Goal: Task Accomplishment & Management: Complete application form

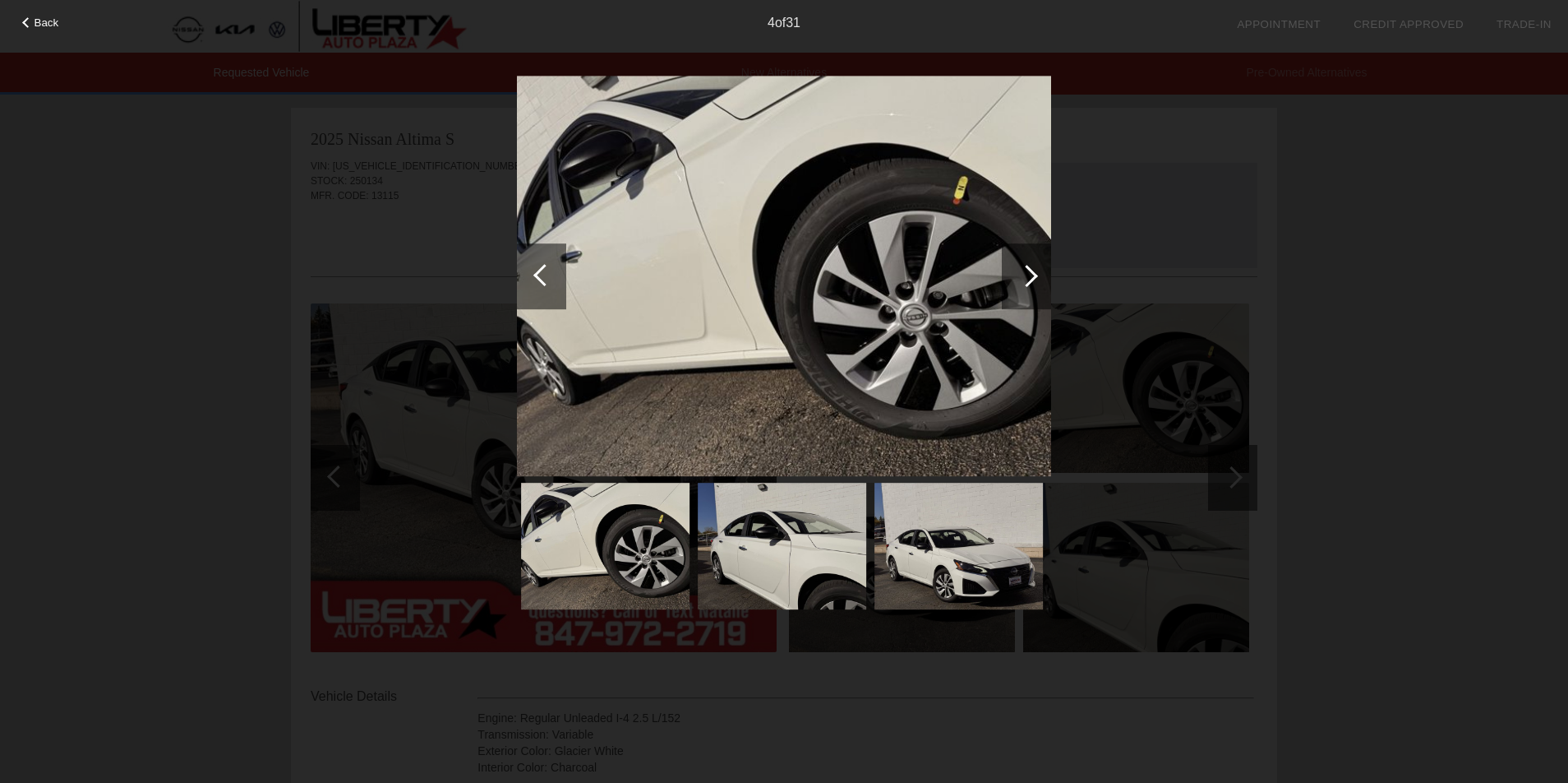
click at [1026, 267] on div at bounding box center [1026, 275] width 22 height 22
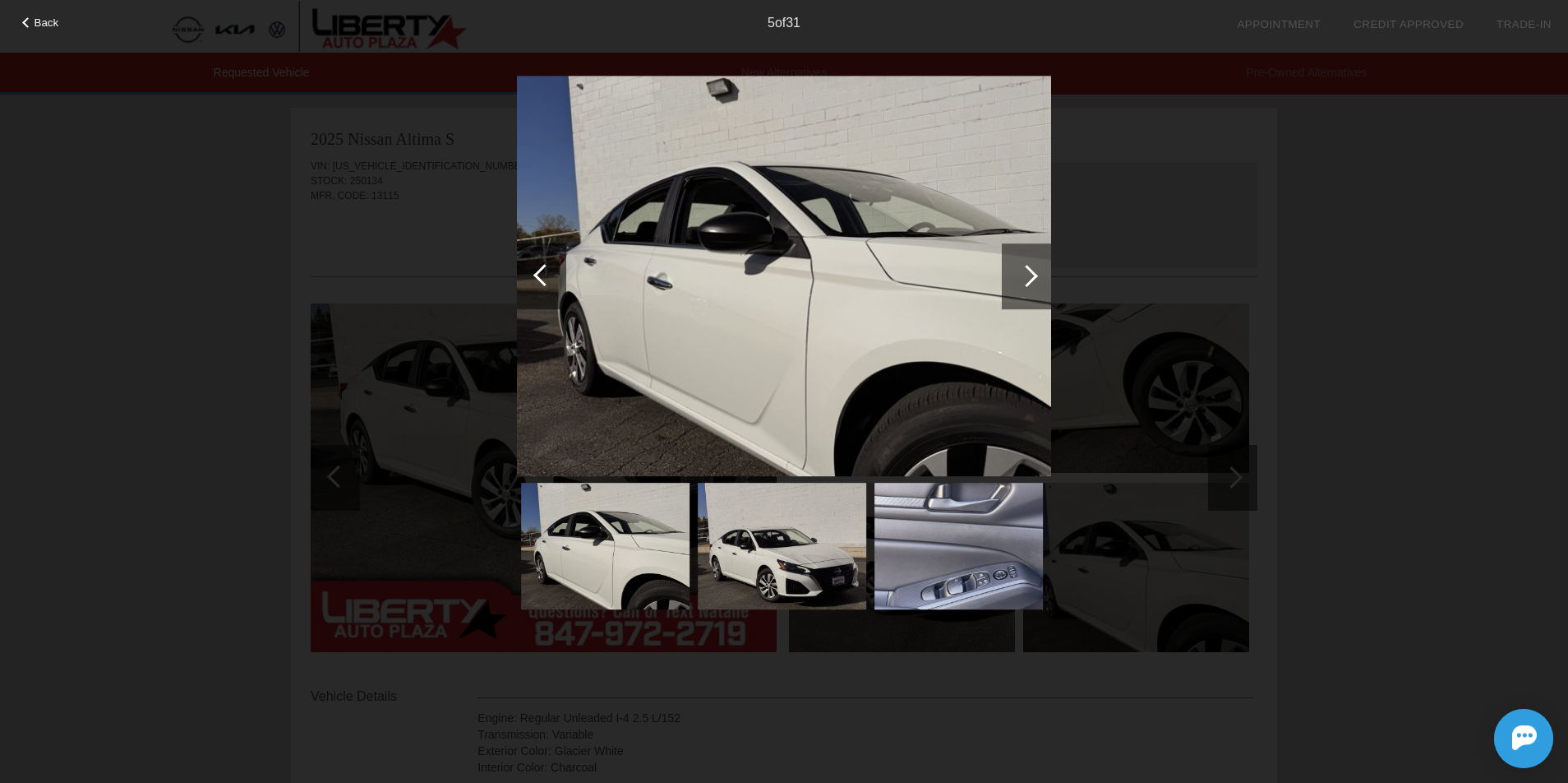
click at [1026, 267] on div at bounding box center [1026, 275] width 22 height 22
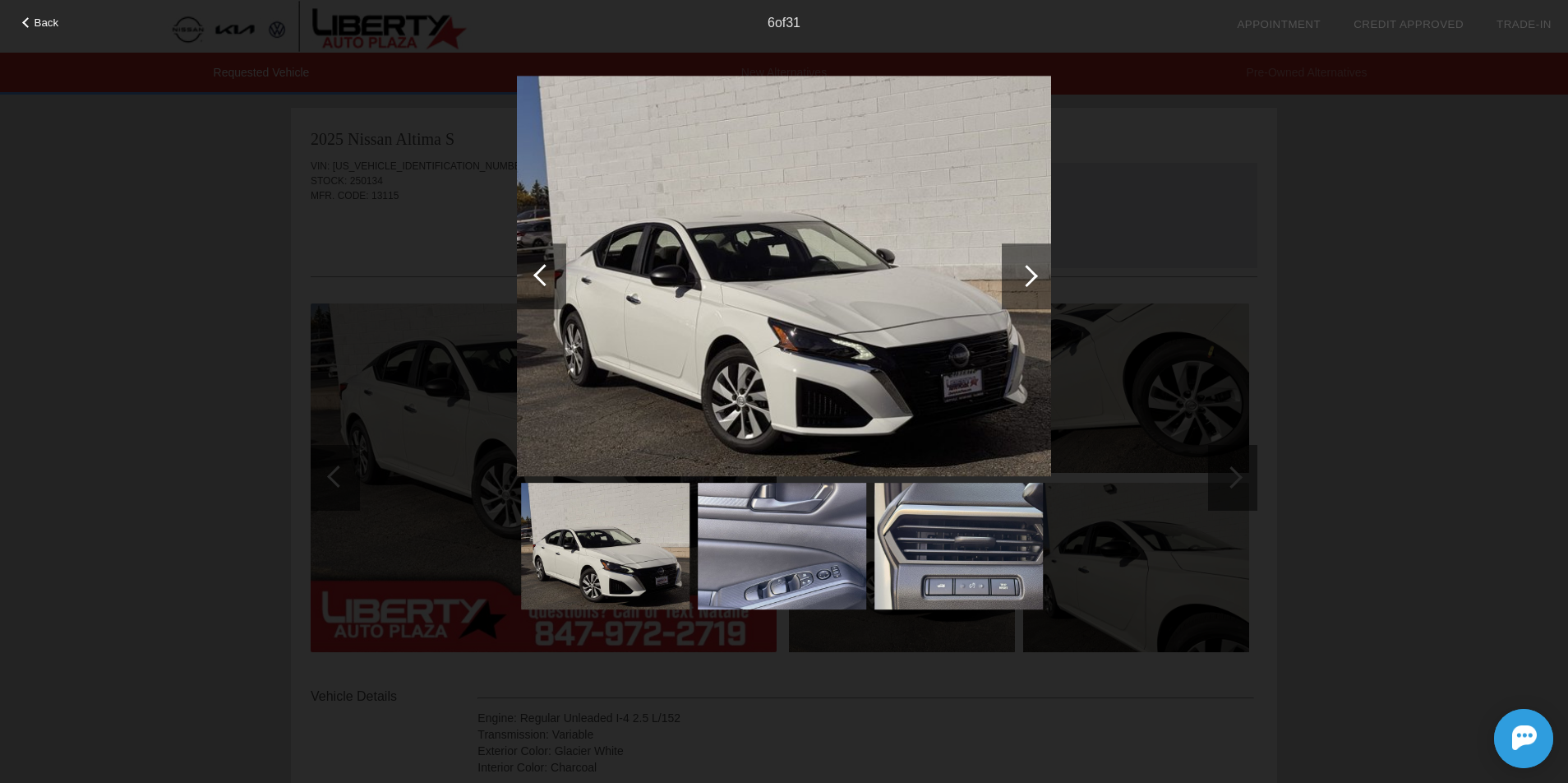
click at [1026, 267] on div at bounding box center [1026, 275] width 22 height 22
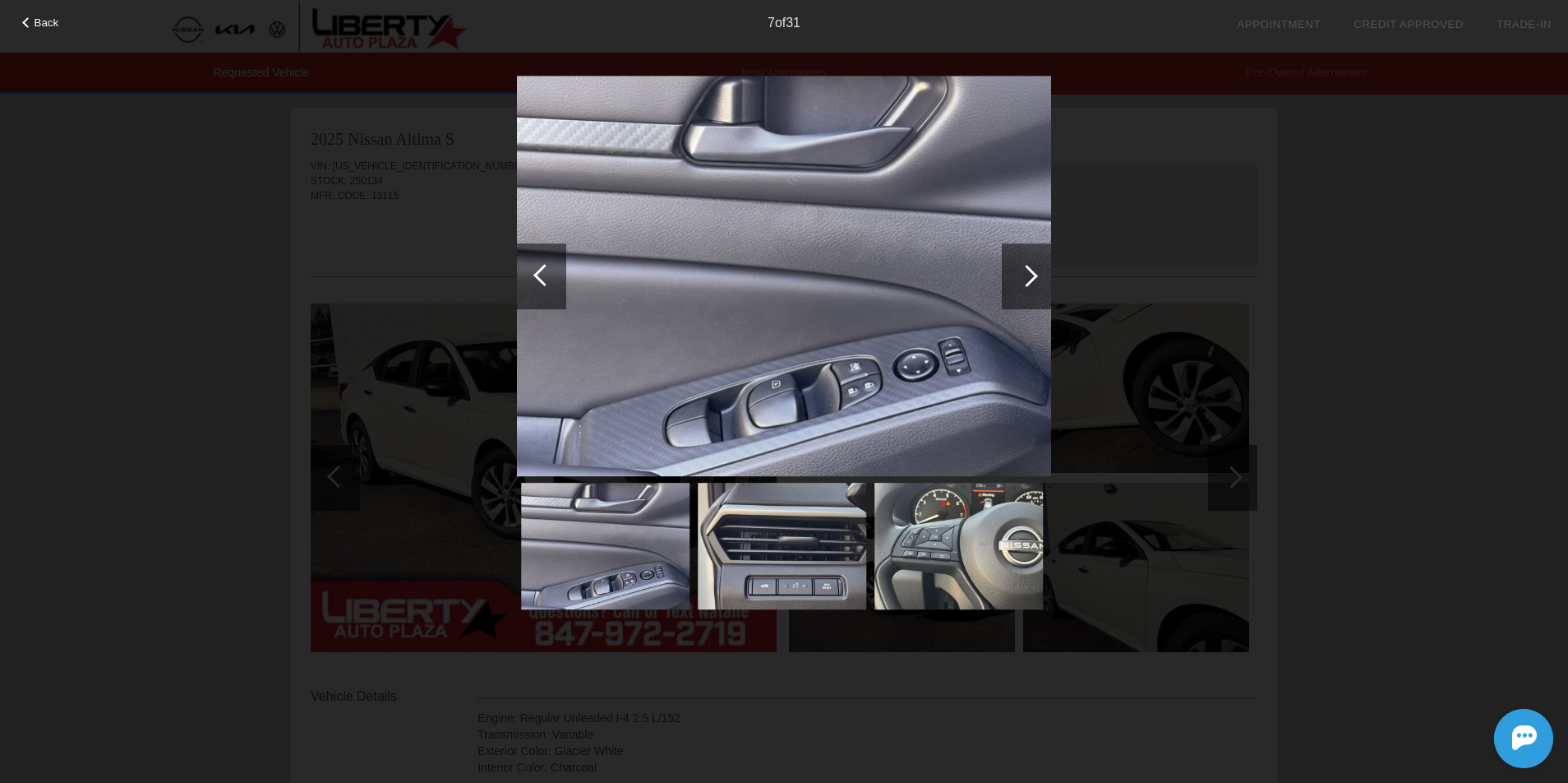
drag, startPoint x: 0, startPoint y: 0, endPoint x: 1027, endPoint y: 267, distance: 1061.1
click at [1027, 267] on div at bounding box center [1026, 275] width 22 height 22
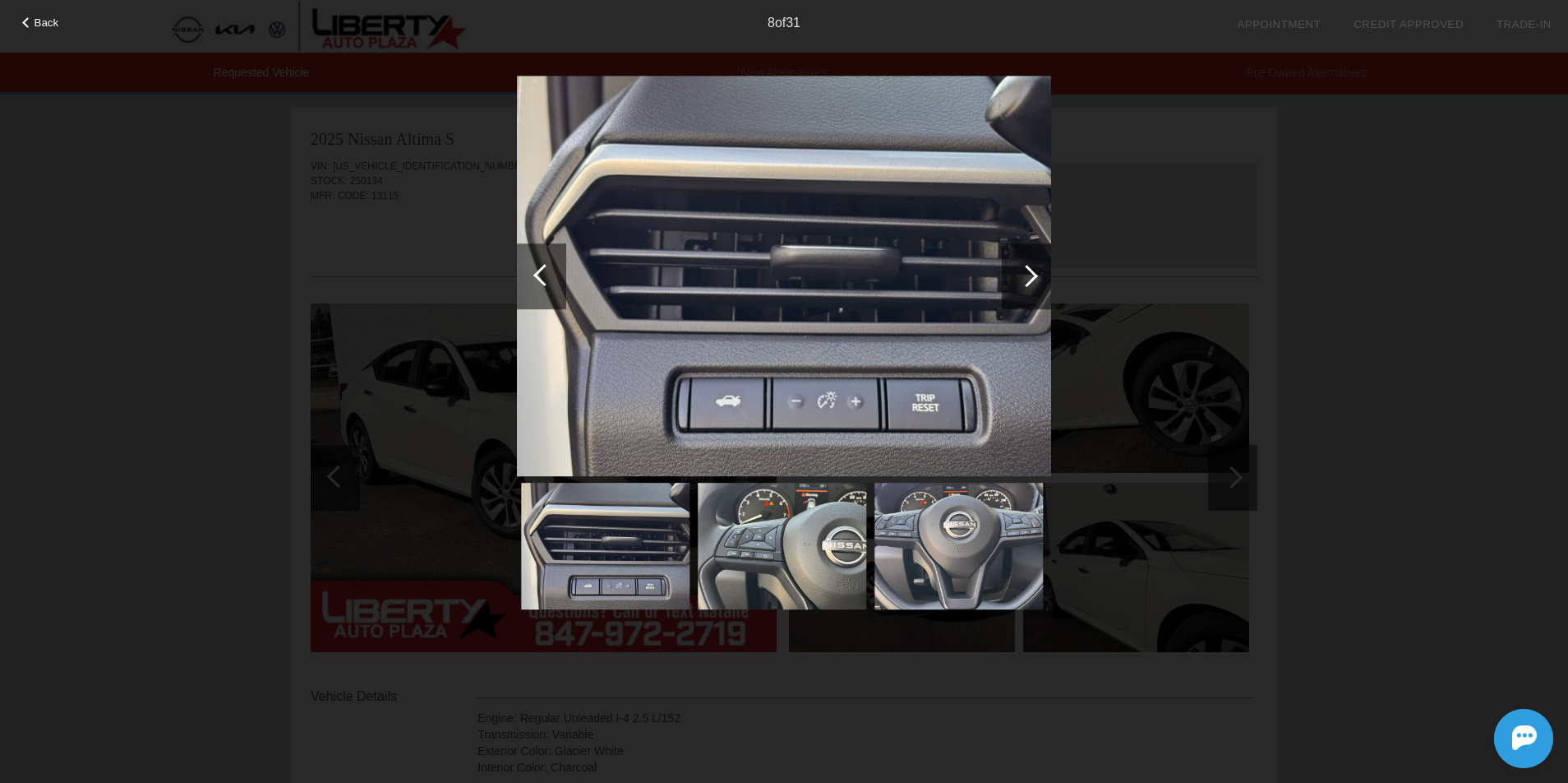
click at [1027, 267] on div at bounding box center [1026, 275] width 22 height 22
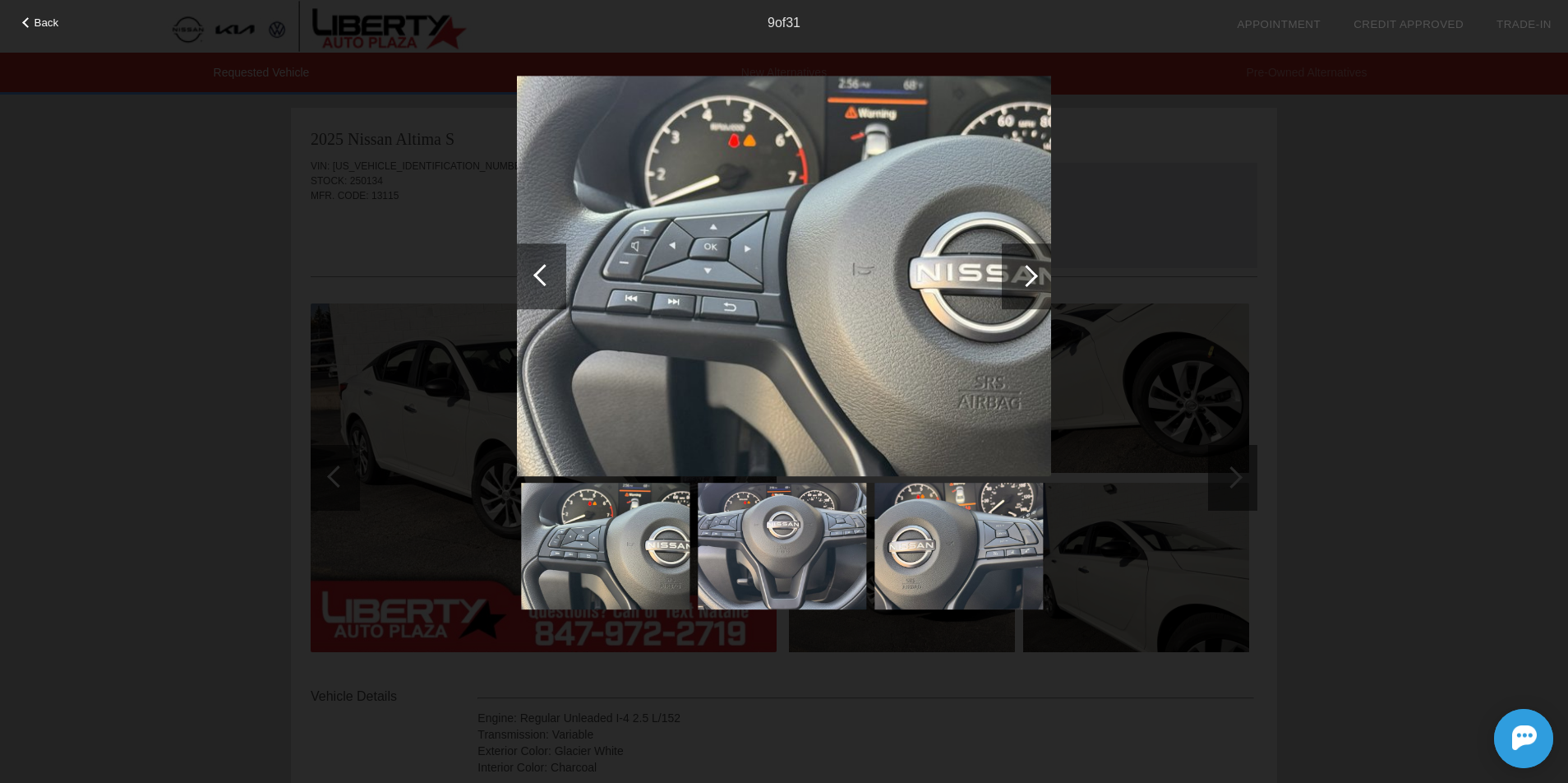
click at [1027, 267] on div at bounding box center [1026, 275] width 22 height 22
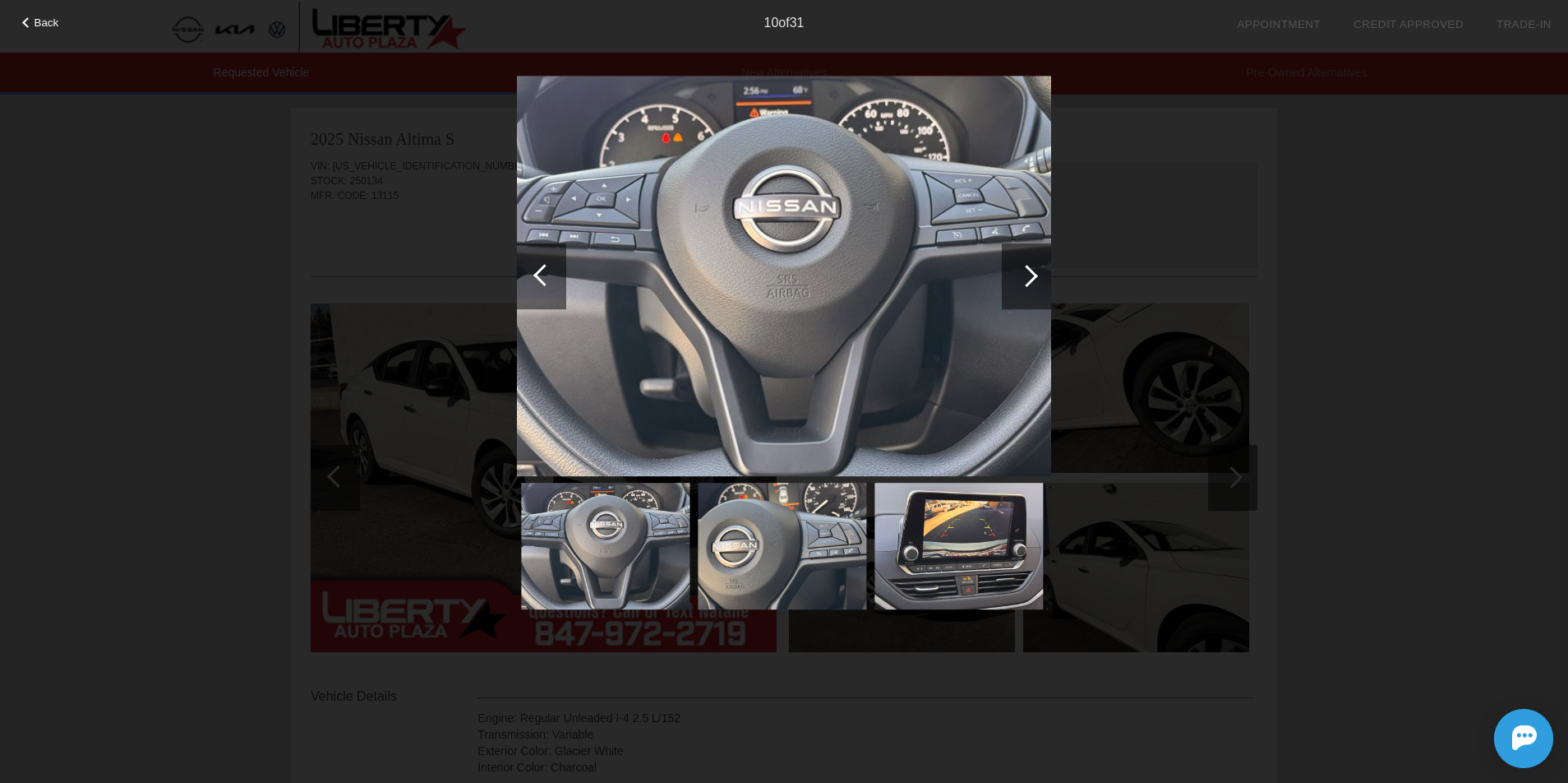
click at [1027, 267] on div at bounding box center [1026, 275] width 22 height 22
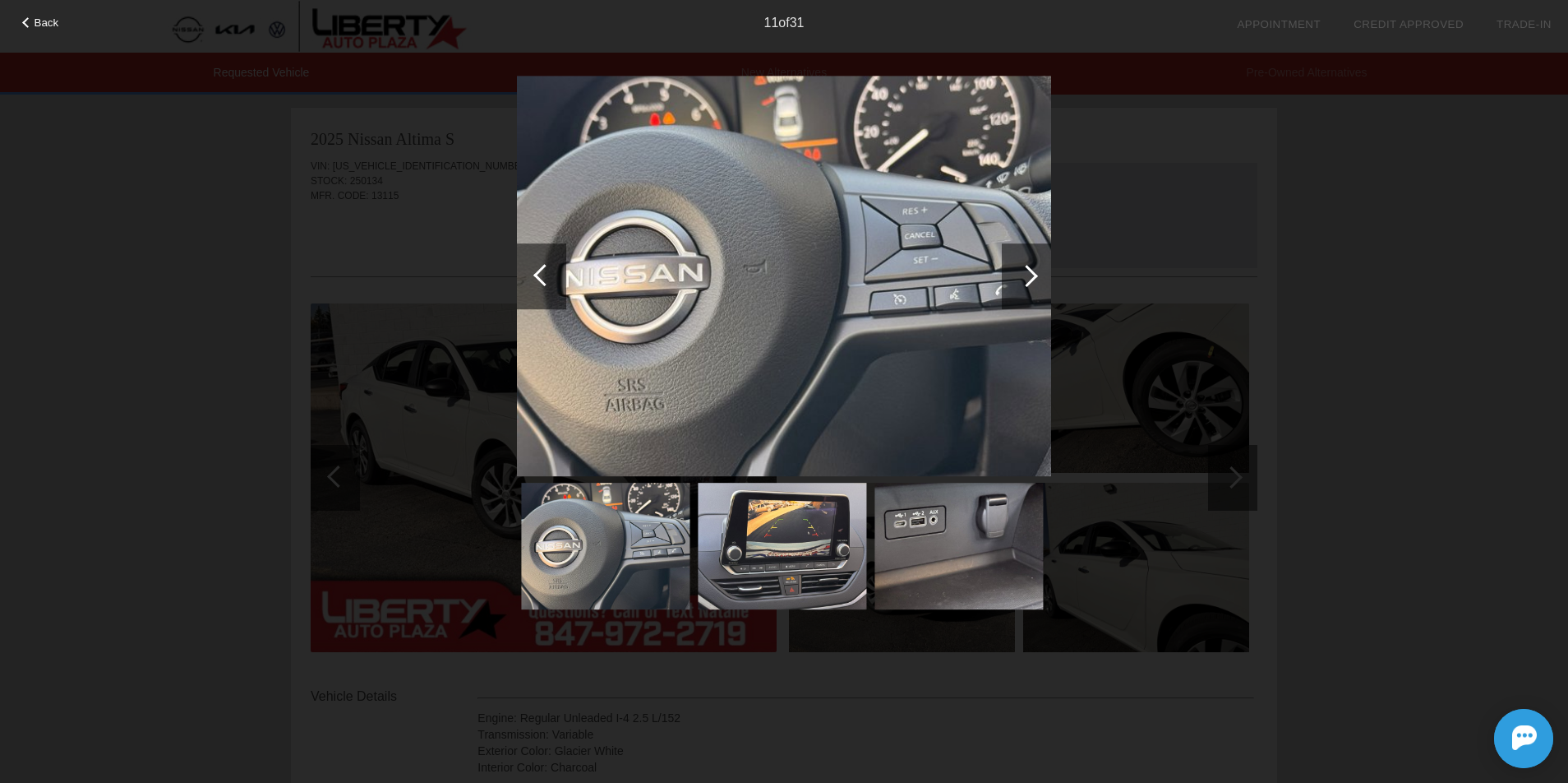
click at [1027, 267] on div at bounding box center [1026, 275] width 22 height 22
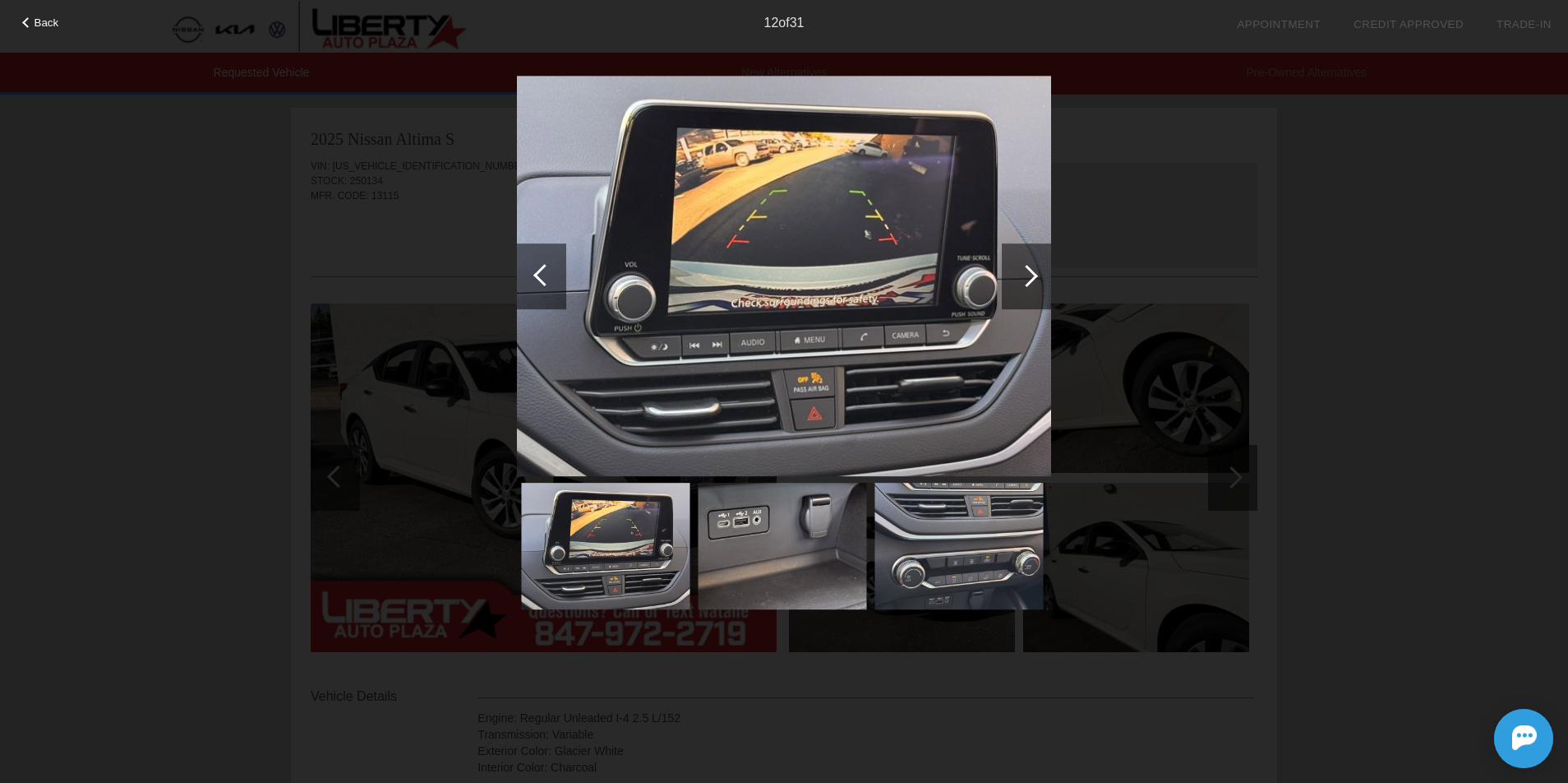
click at [1027, 267] on div at bounding box center [1026, 275] width 22 height 22
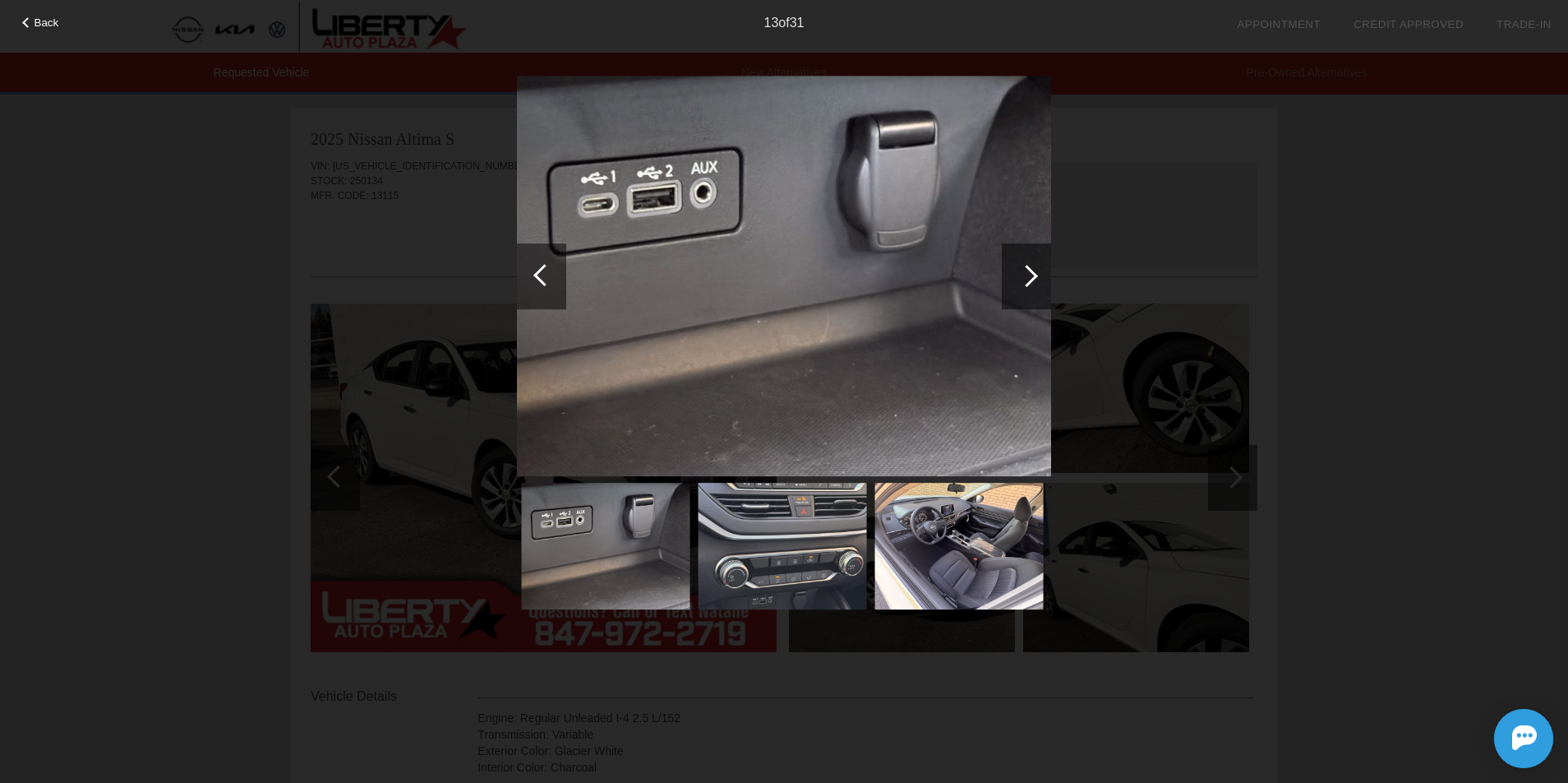
click at [1027, 267] on div at bounding box center [1026, 275] width 22 height 22
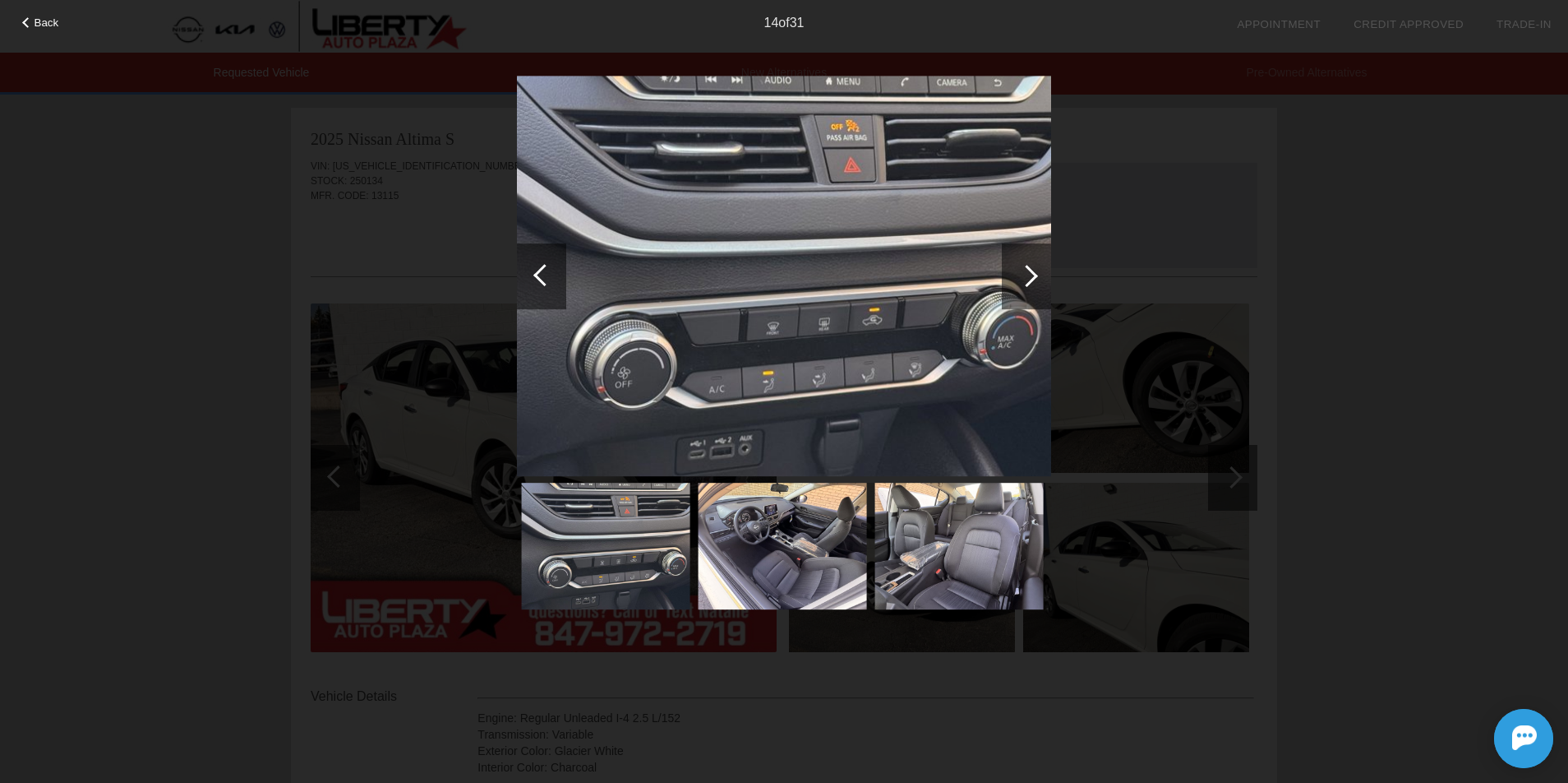
click at [1028, 266] on div at bounding box center [1026, 275] width 22 height 22
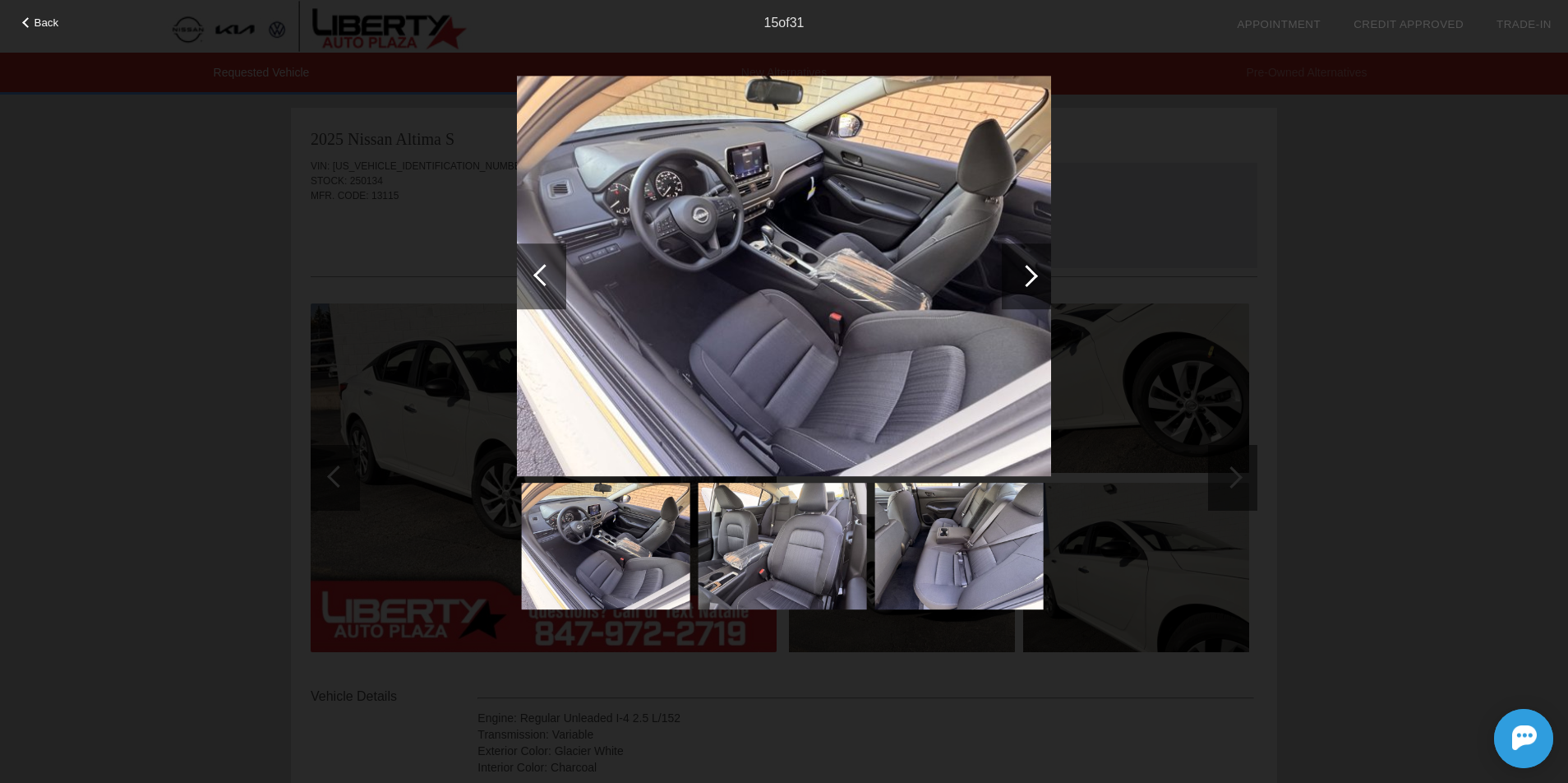
click at [1028, 266] on div at bounding box center [1026, 275] width 22 height 22
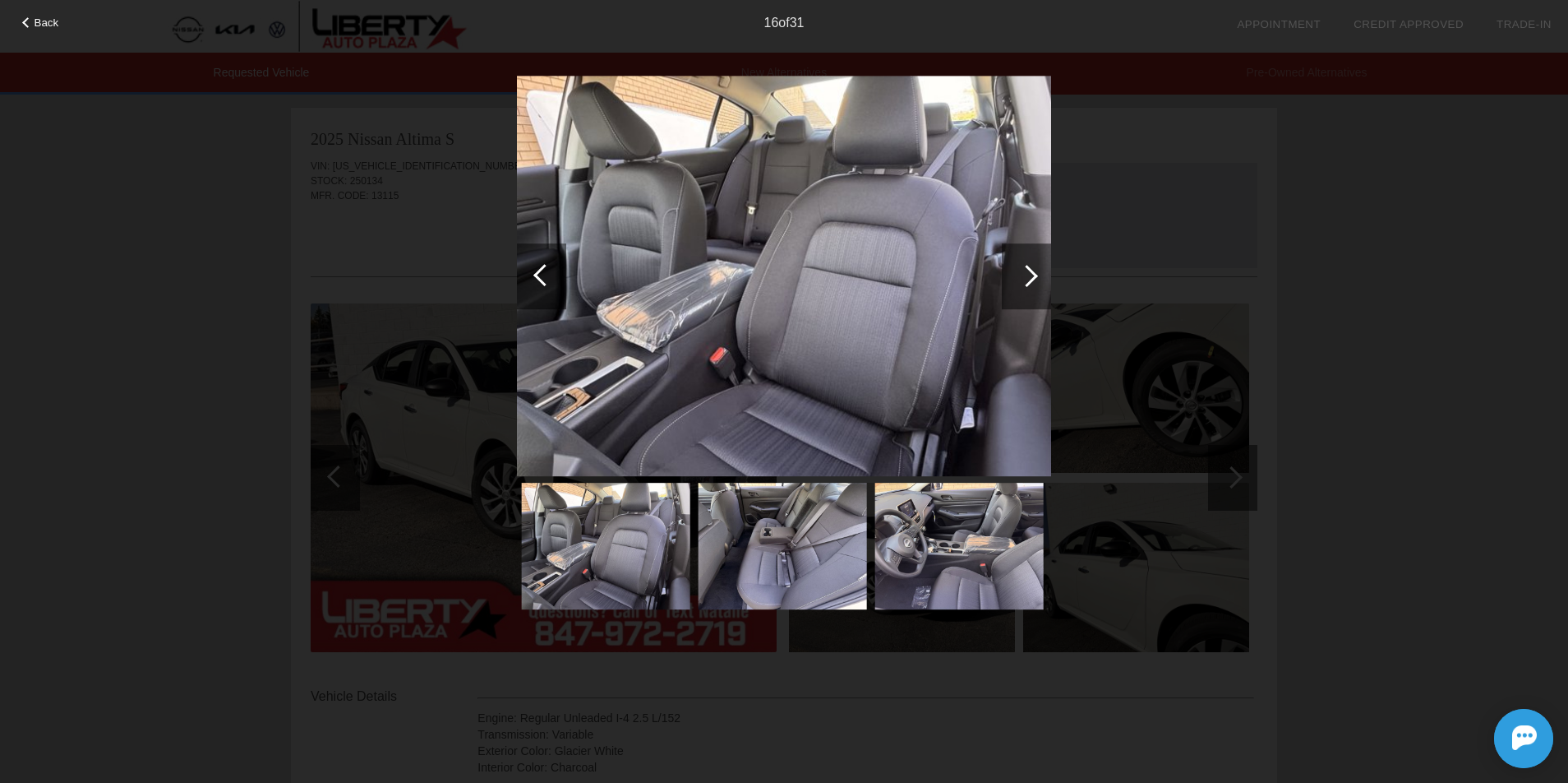
click at [1028, 266] on div at bounding box center [1026, 275] width 22 height 22
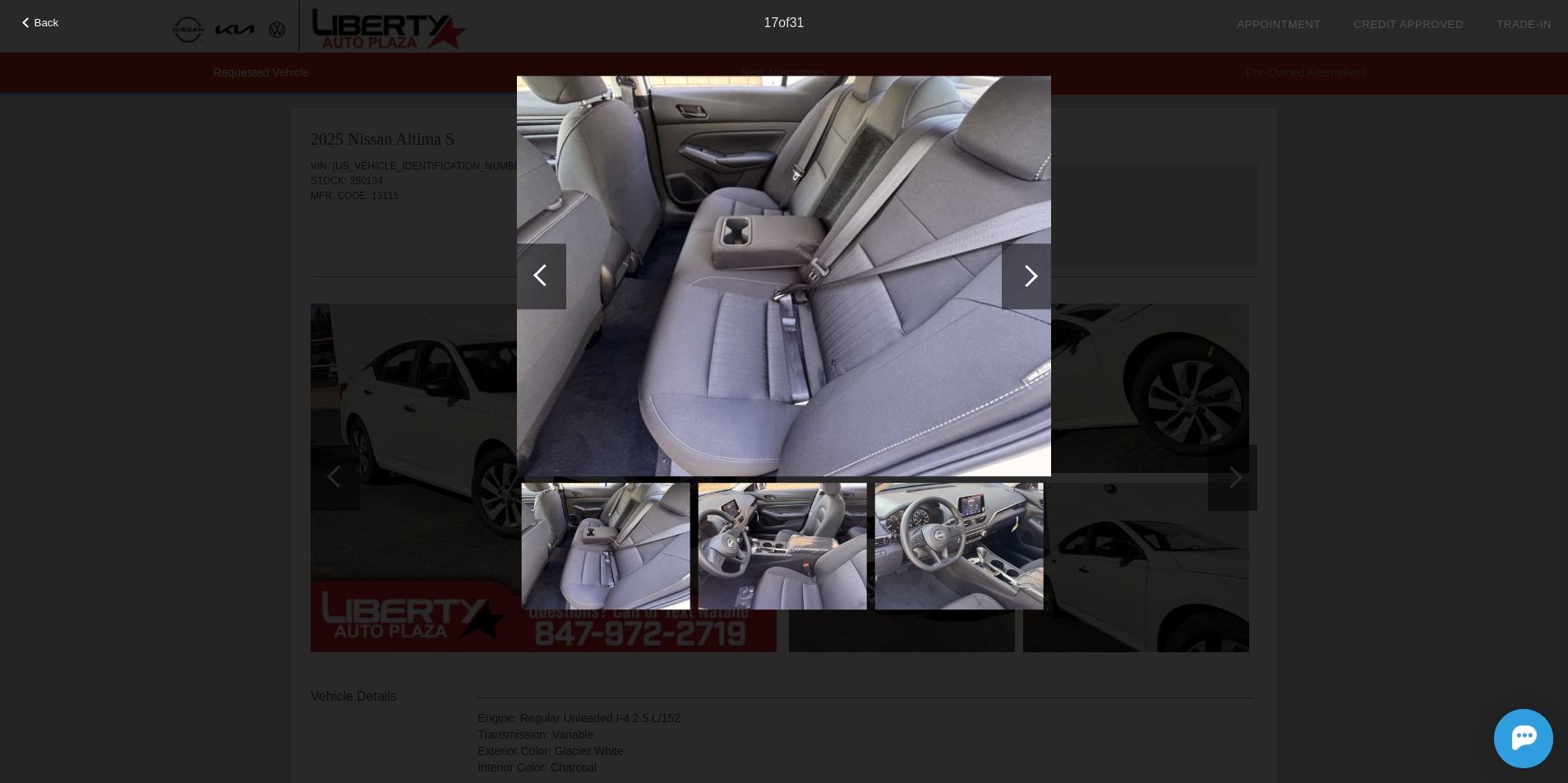
click at [1028, 266] on div at bounding box center [1026, 275] width 22 height 22
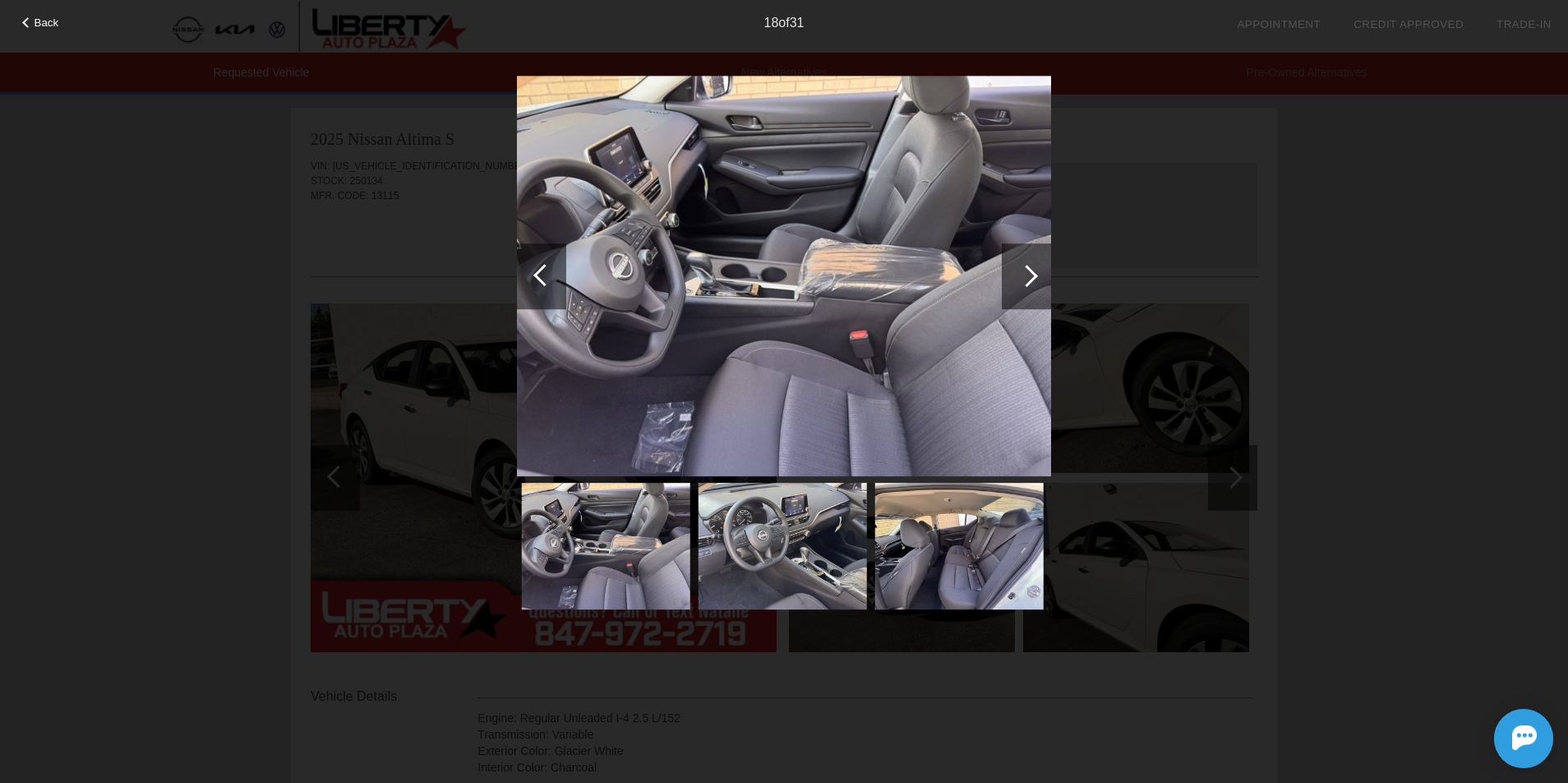
click at [1028, 266] on div at bounding box center [1026, 275] width 22 height 22
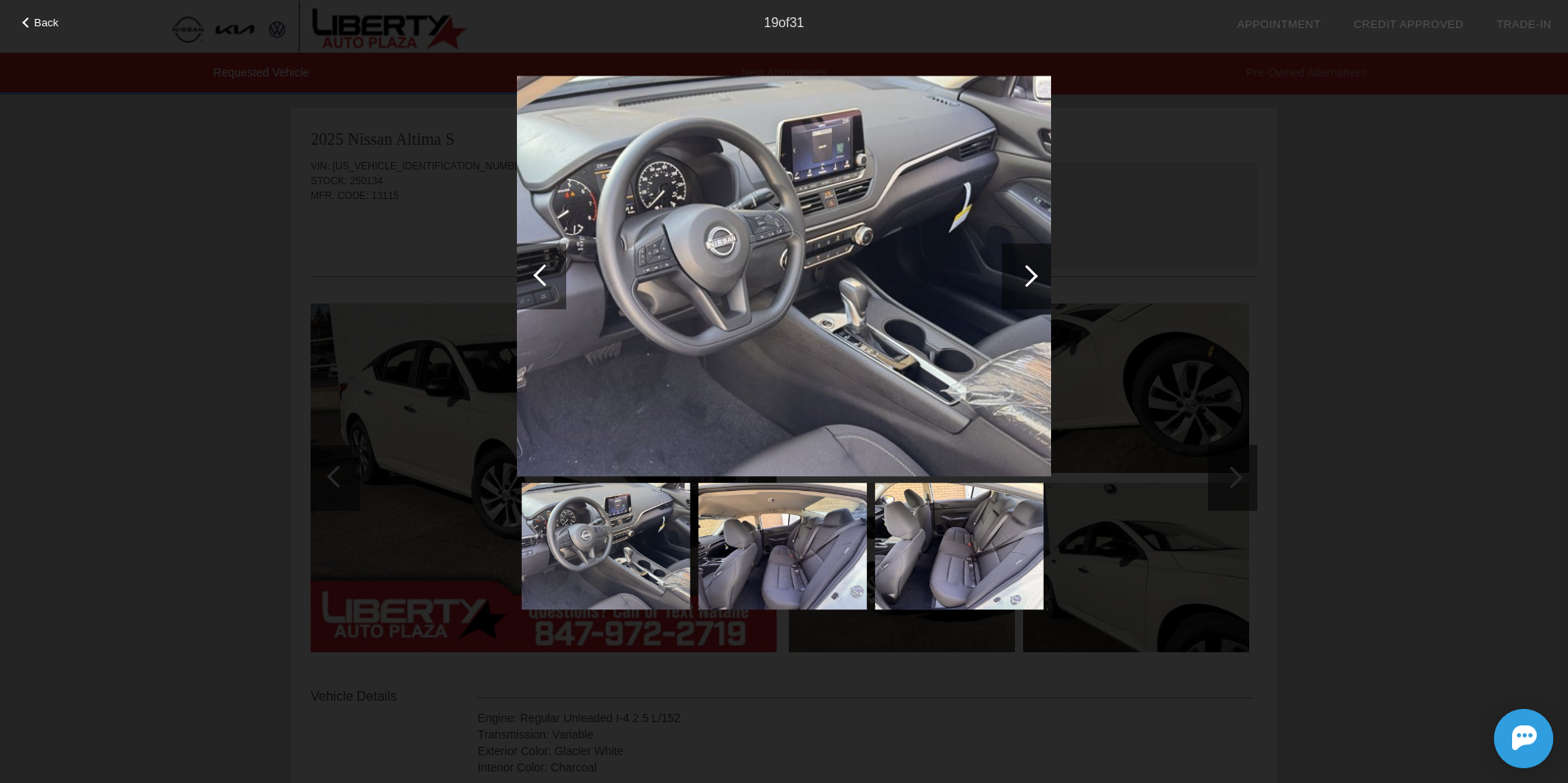
click at [1028, 266] on div at bounding box center [1026, 275] width 22 height 22
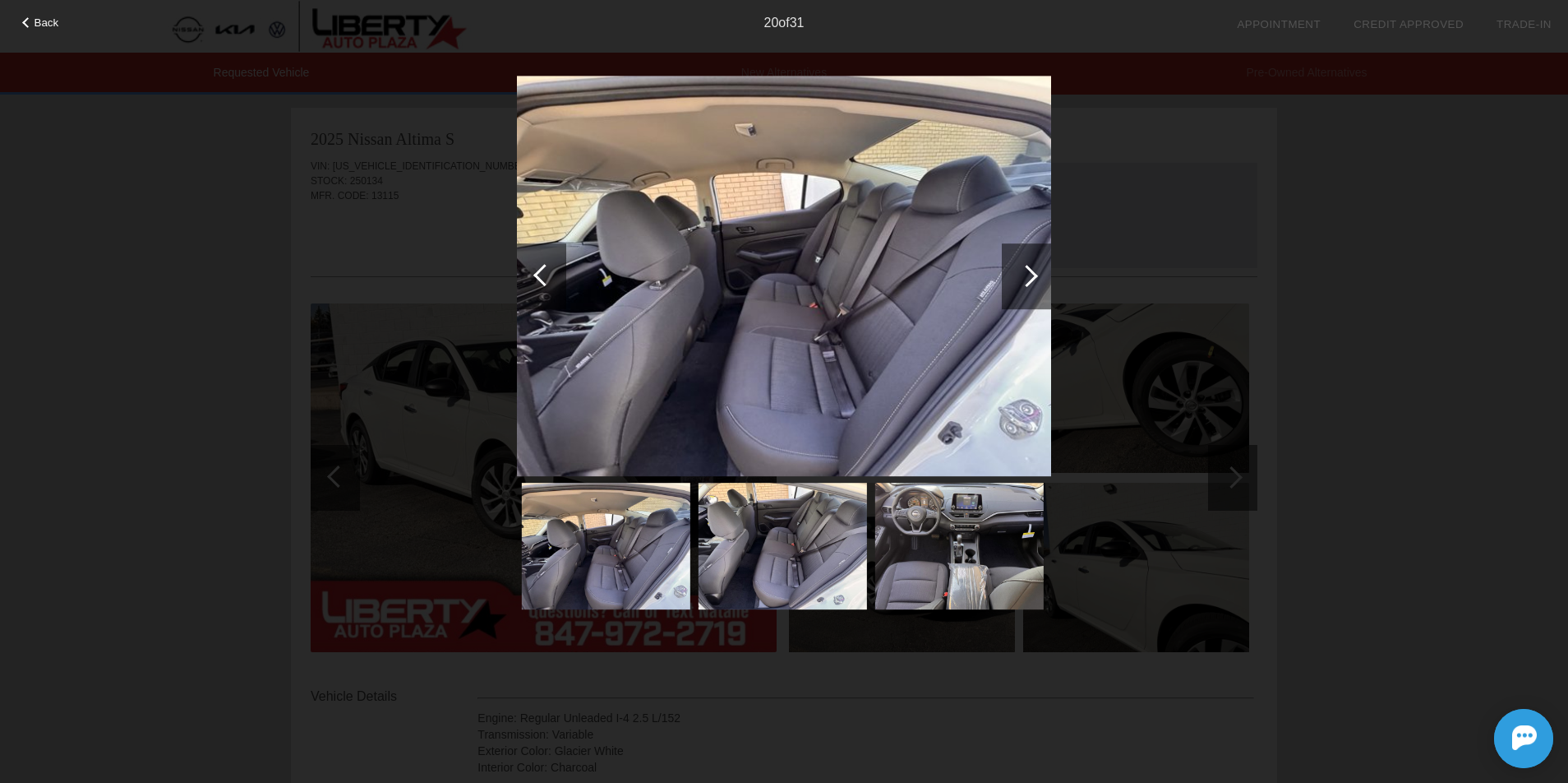
click at [1028, 266] on div at bounding box center [1026, 275] width 22 height 22
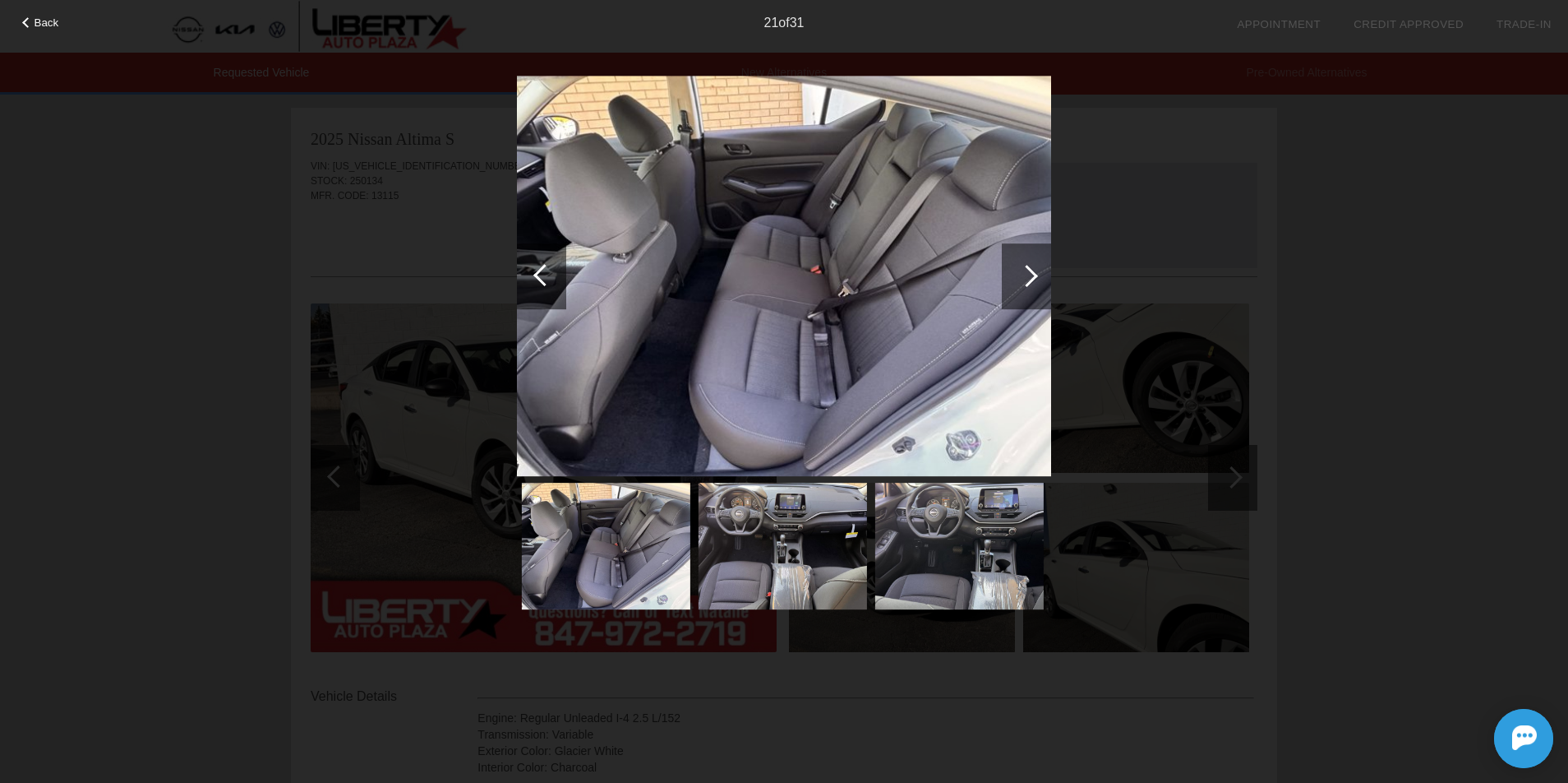
click at [1028, 266] on div at bounding box center [1026, 275] width 22 height 22
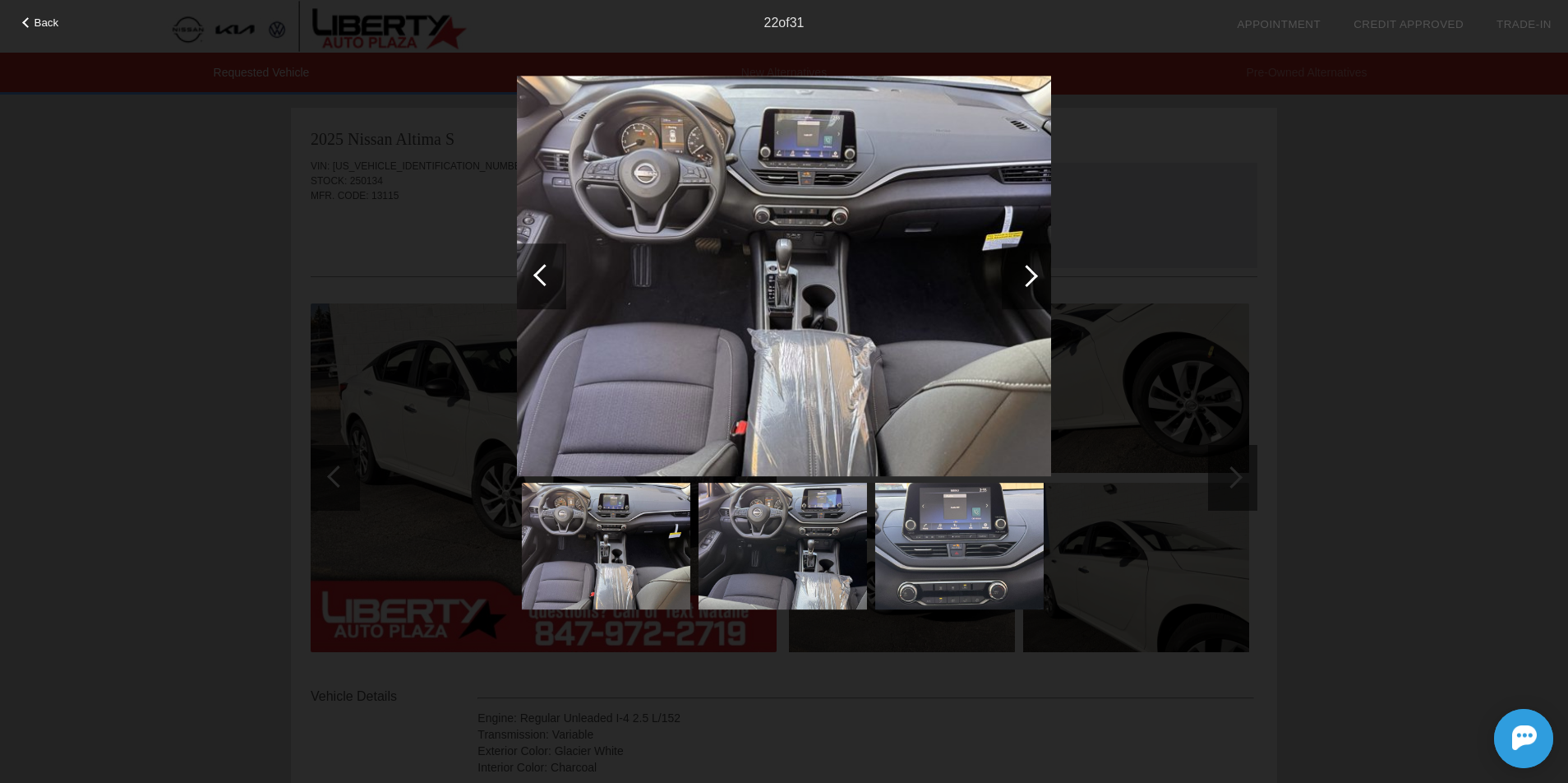
click at [1028, 266] on div at bounding box center [1026, 275] width 22 height 22
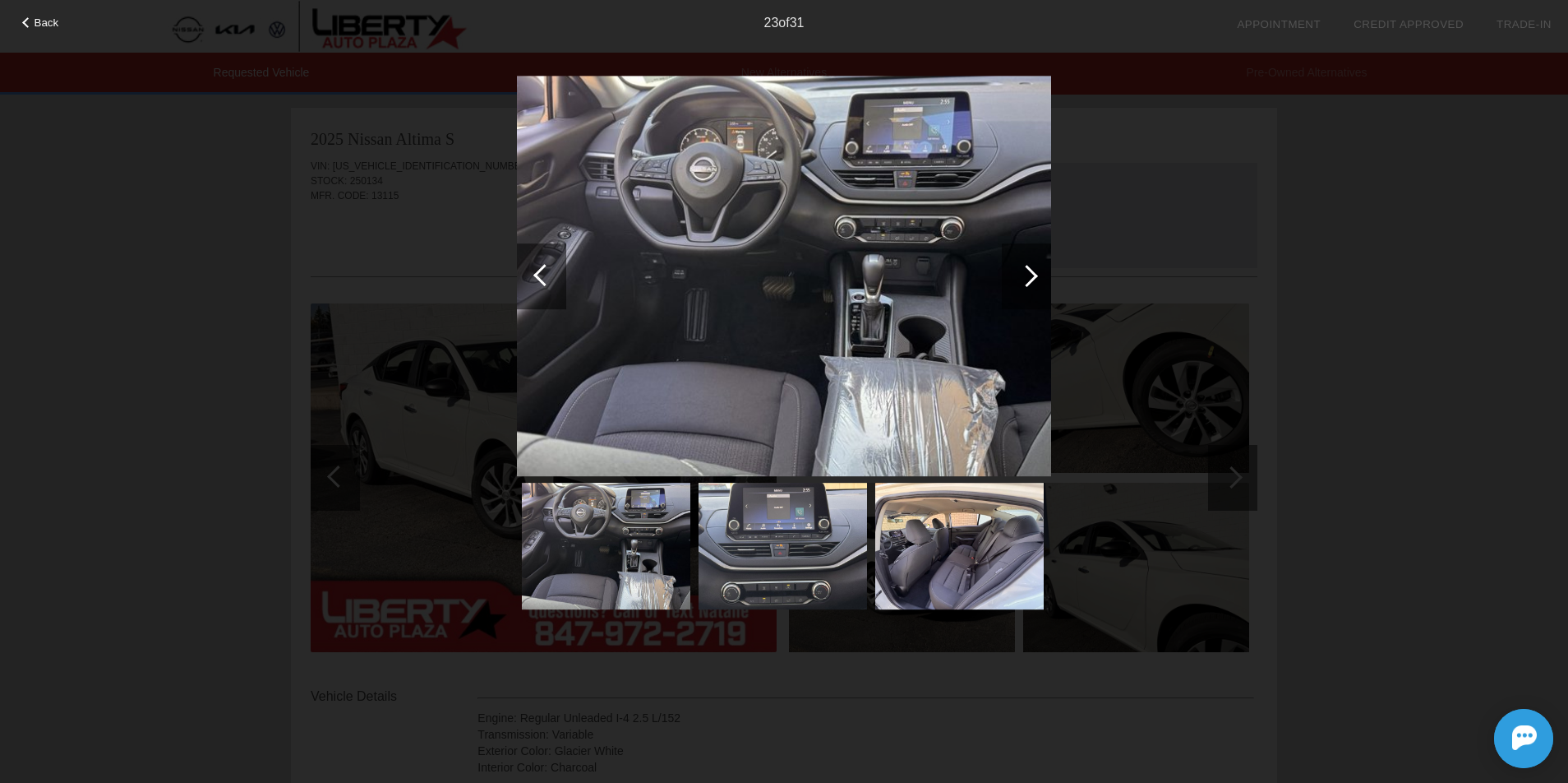
click at [1037, 273] on div at bounding box center [1026, 276] width 49 height 65
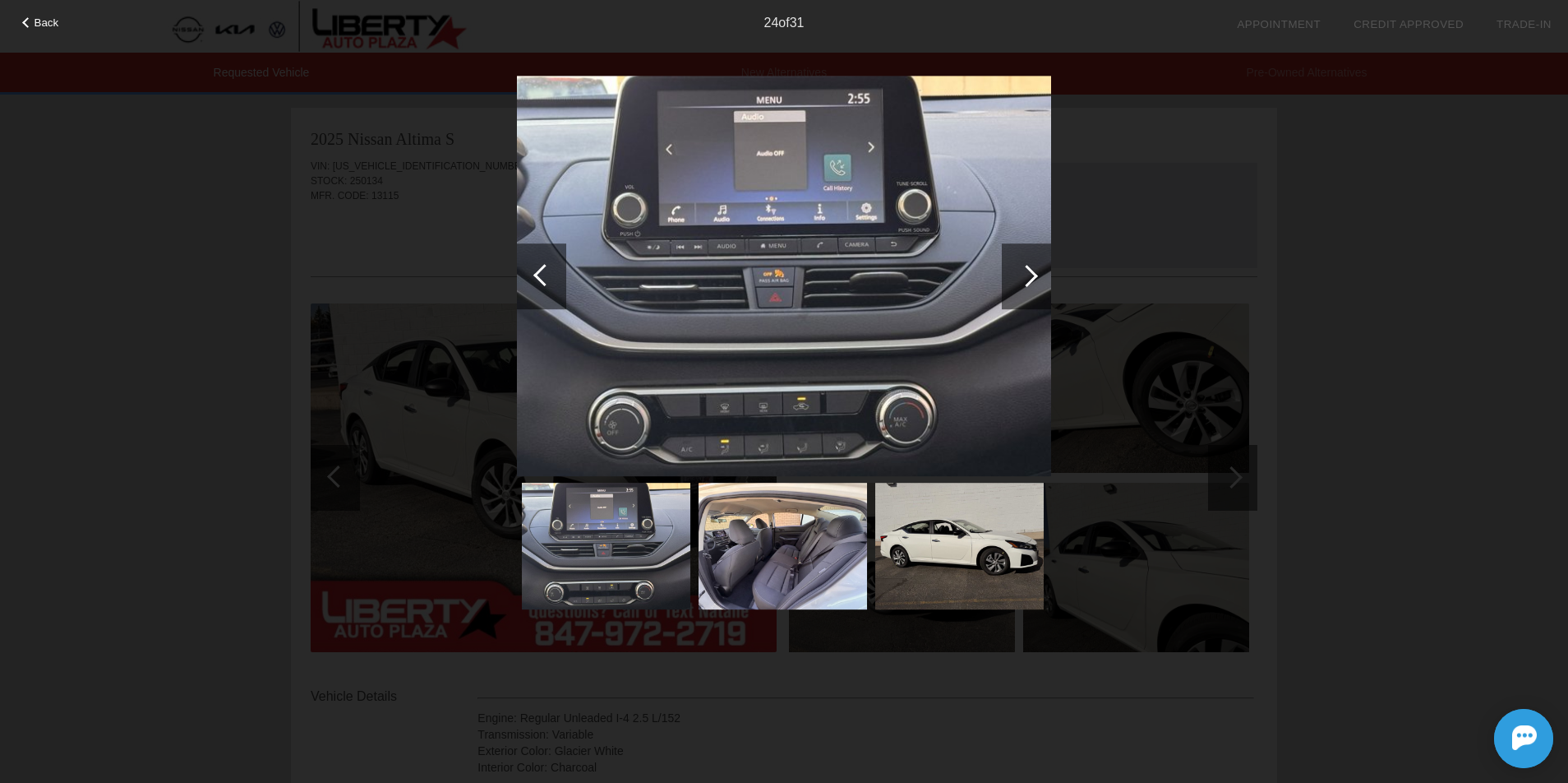
click at [1036, 272] on div at bounding box center [1026, 276] width 49 height 65
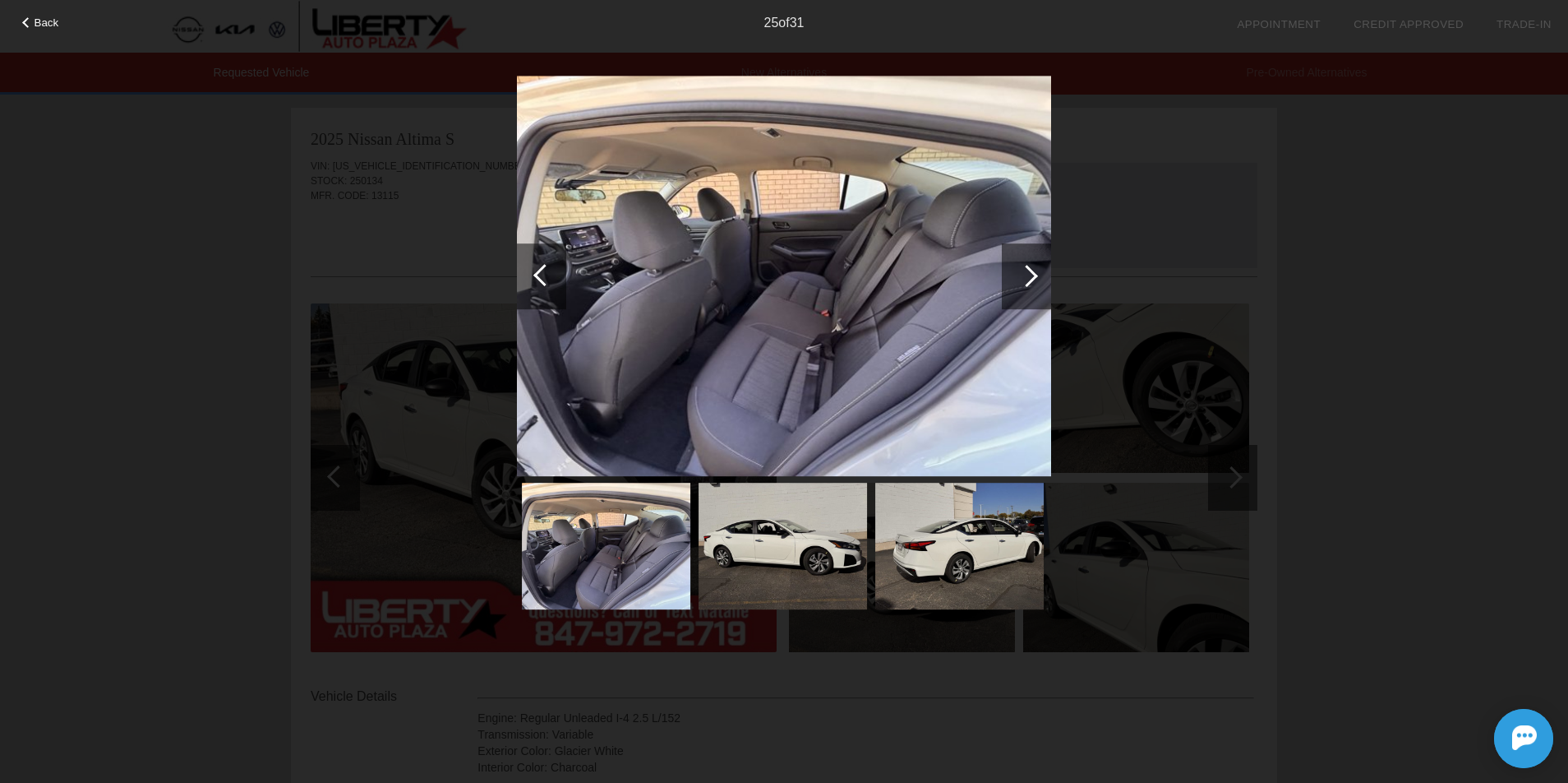
click at [1037, 273] on div at bounding box center [1026, 276] width 49 height 65
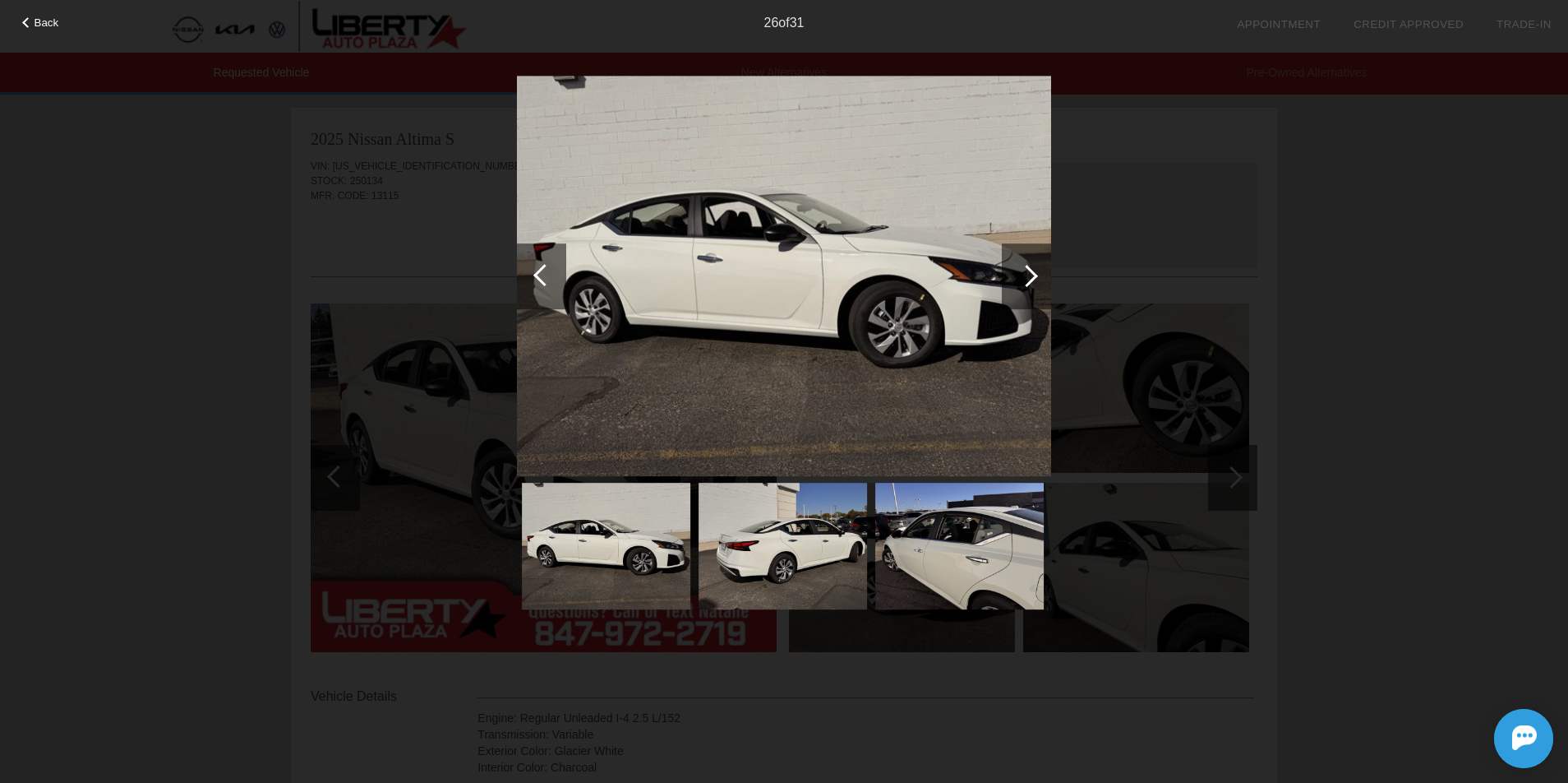
click at [1037, 273] on div at bounding box center [1026, 276] width 49 height 65
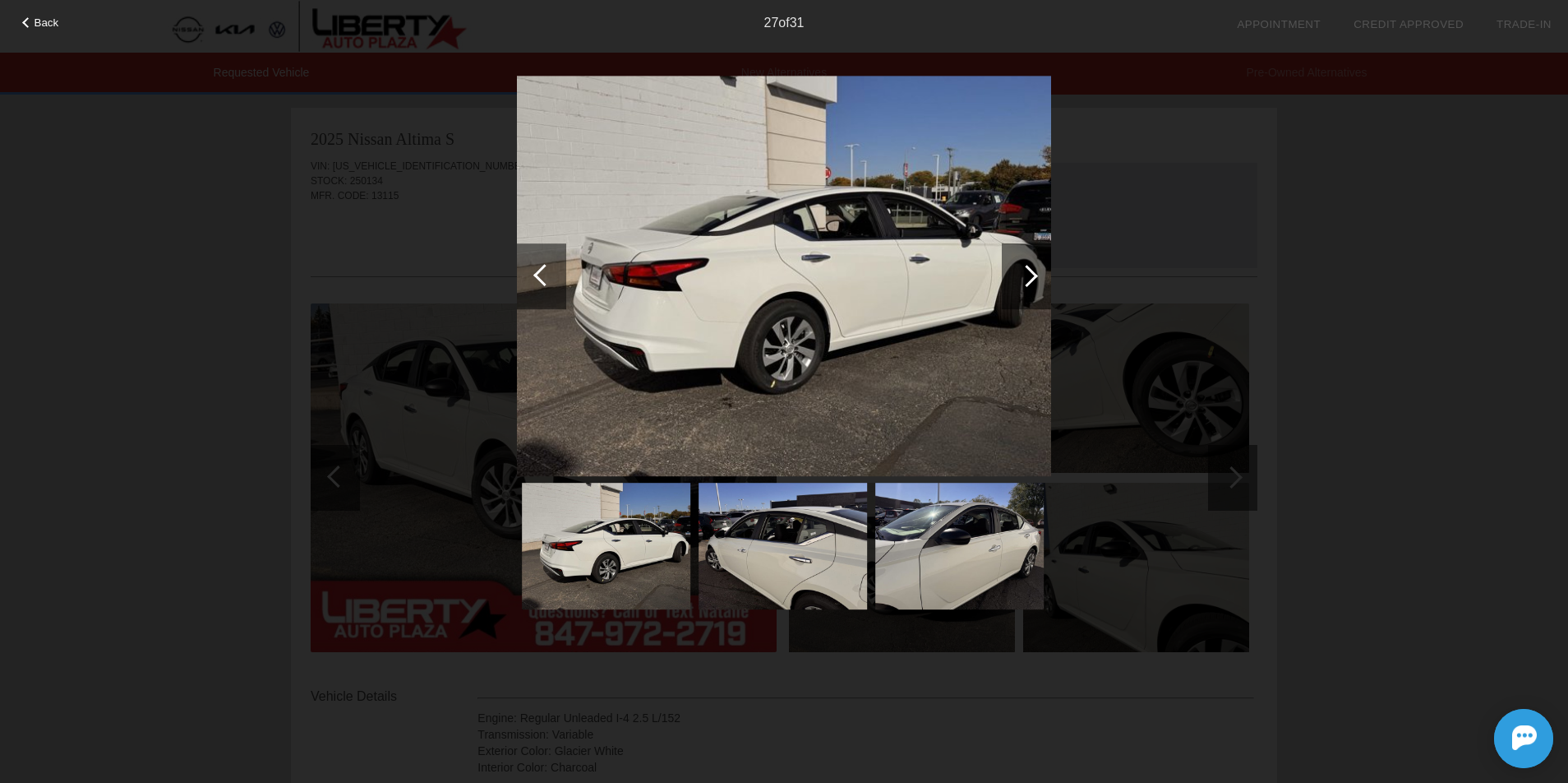
click at [1037, 273] on div at bounding box center [1026, 276] width 49 height 65
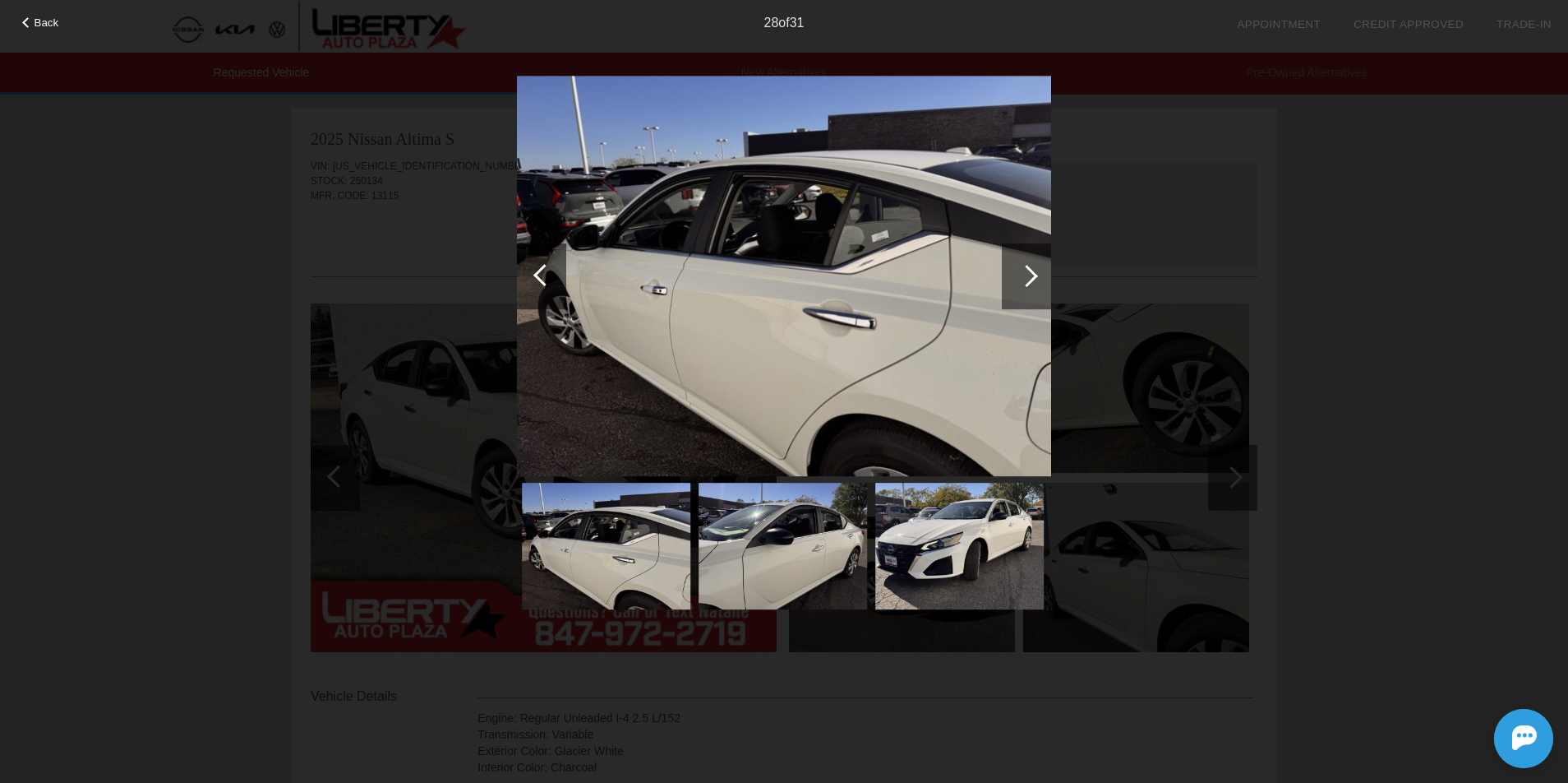
click at [1037, 273] on div at bounding box center [1026, 276] width 49 height 65
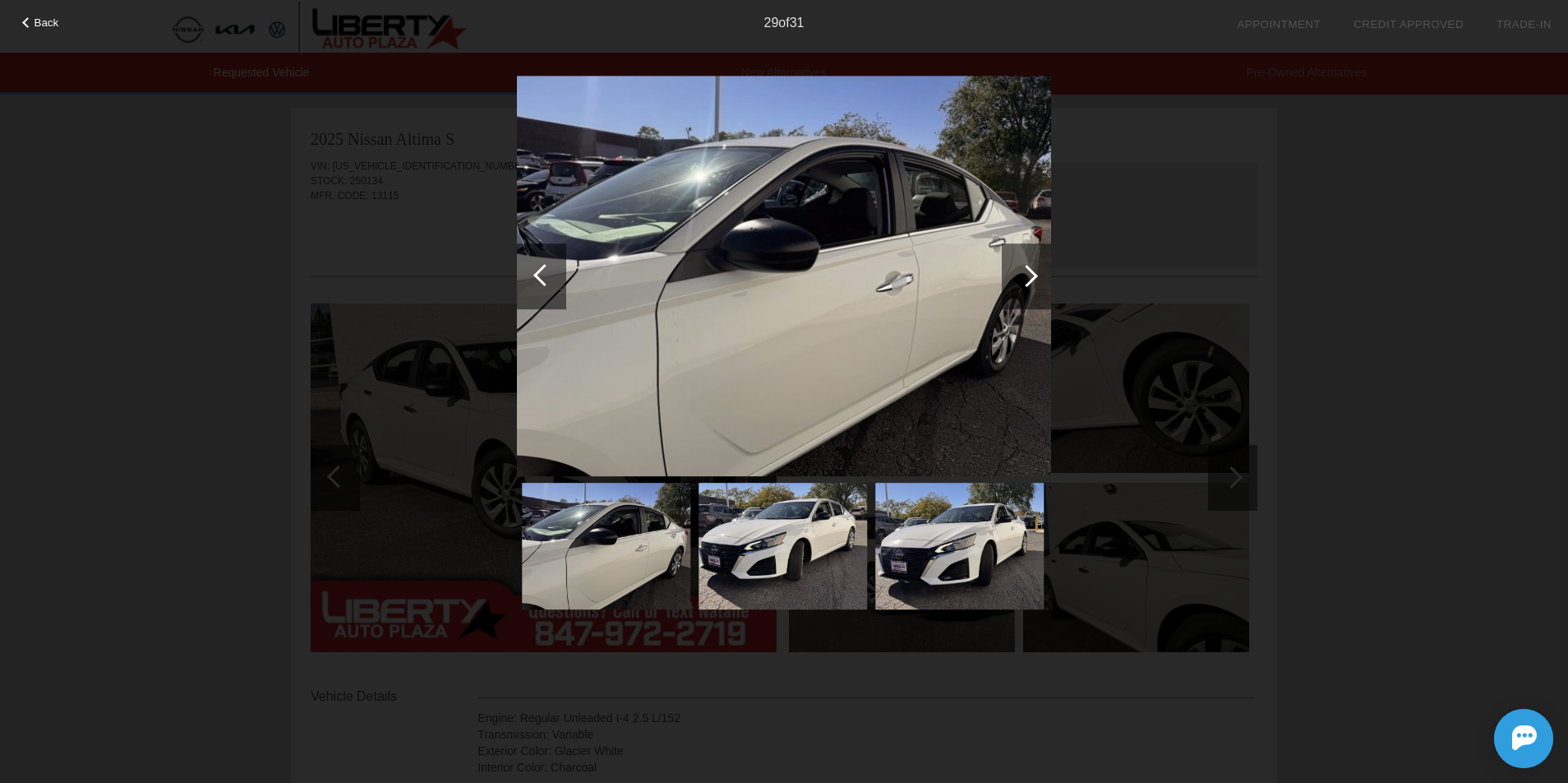
click at [1037, 273] on div at bounding box center [1026, 276] width 49 height 65
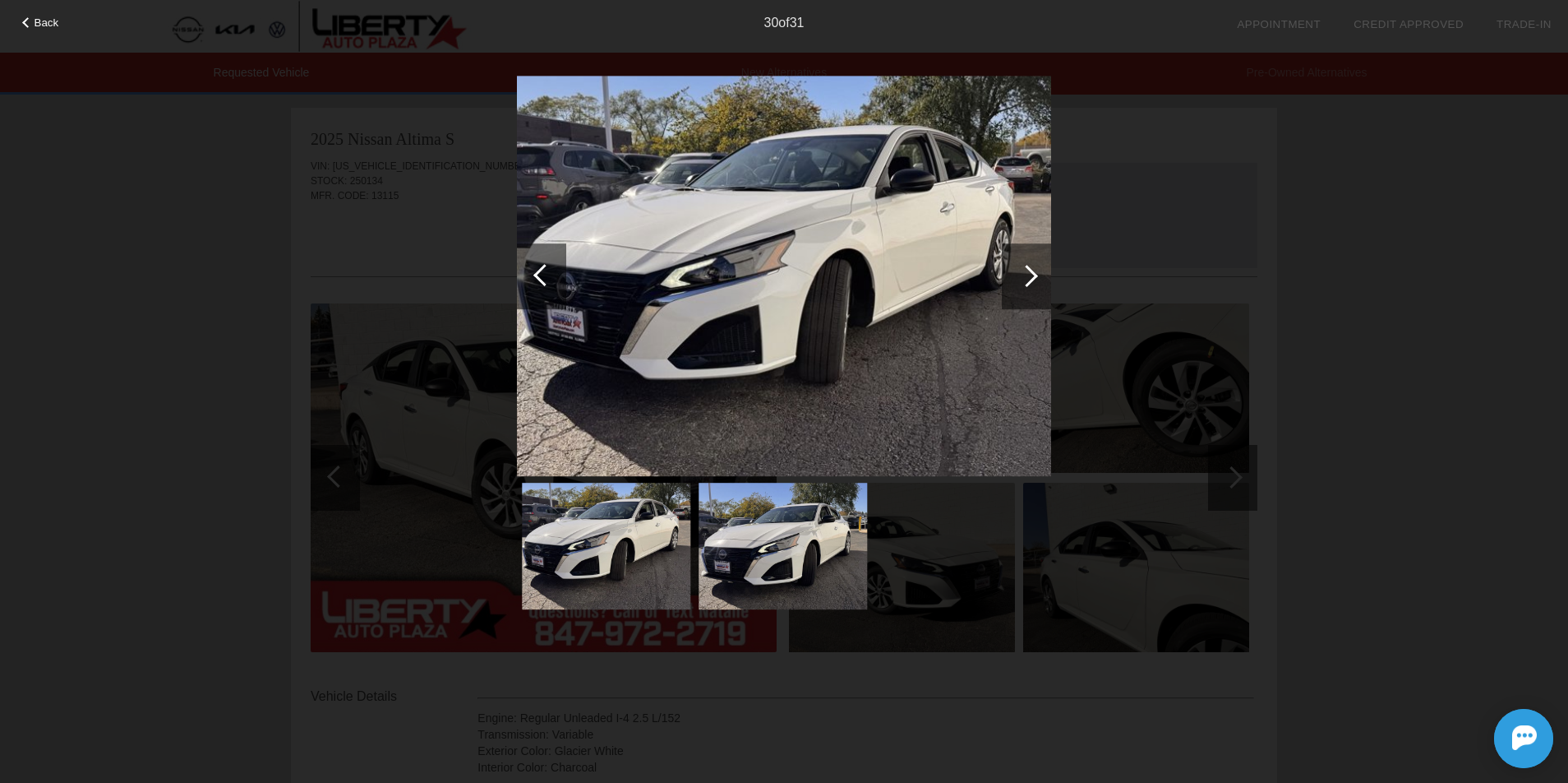
click at [1037, 273] on div at bounding box center [1026, 276] width 49 height 65
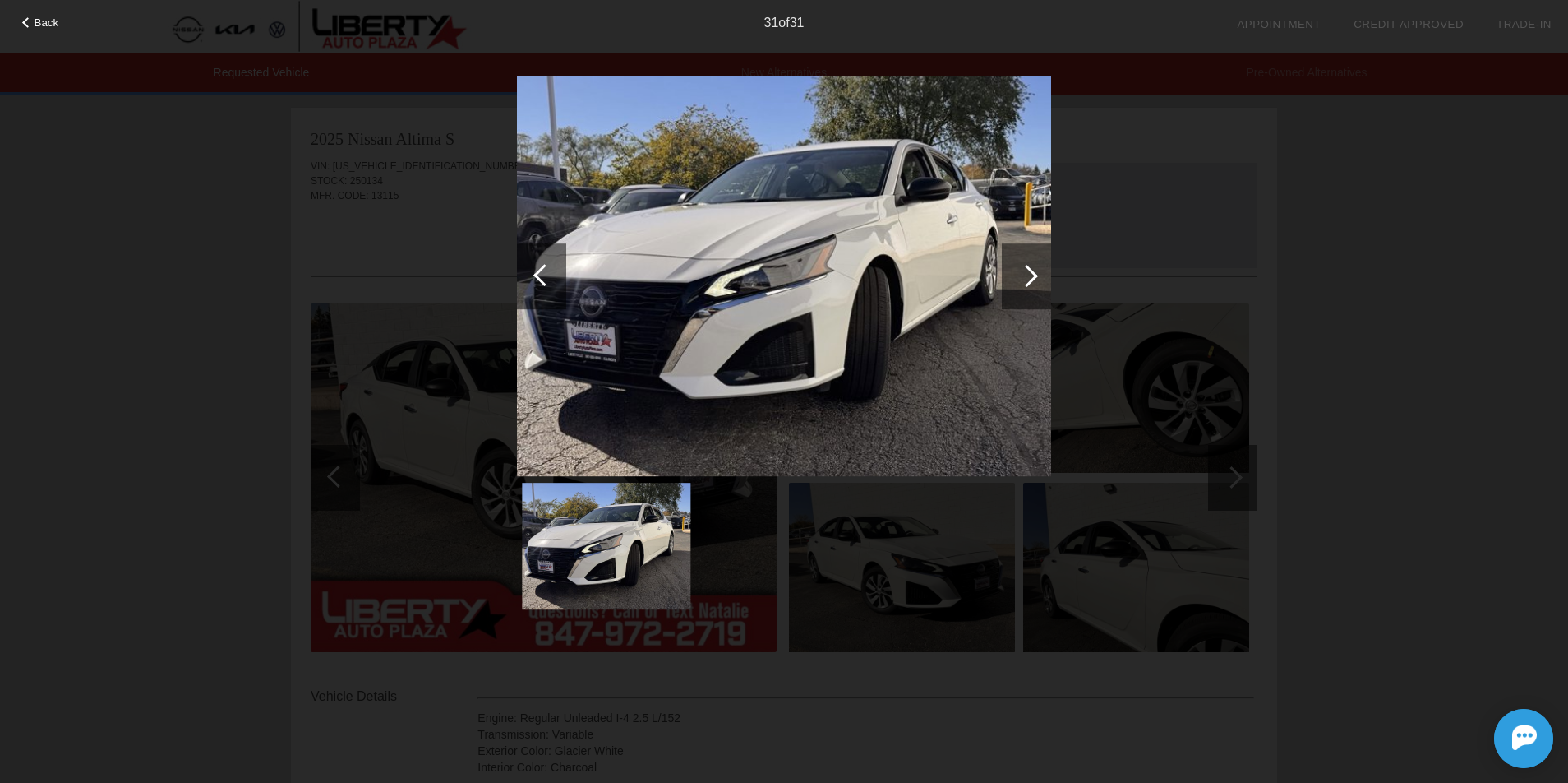
click at [1037, 273] on div at bounding box center [1026, 276] width 49 height 65
